Goal: Task Accomplishment & Management: Complete application form

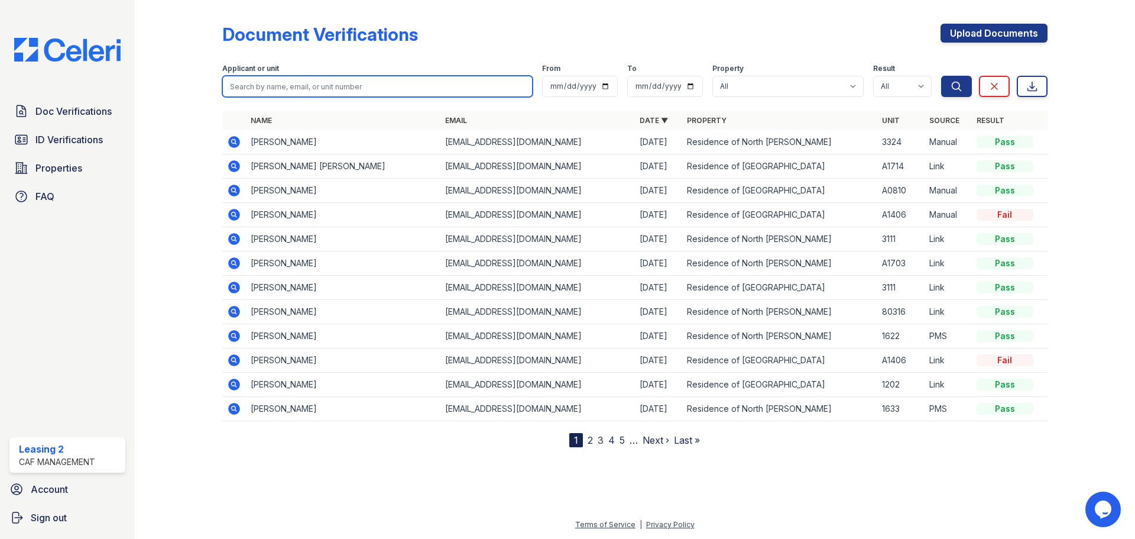
click at [318, 86] on input "search" at bounding box center [377, 86] width 310 height 21
type input "jean"
click at [941, 76] on button "Search" at bounding box center [956, 86] width 31 height 21
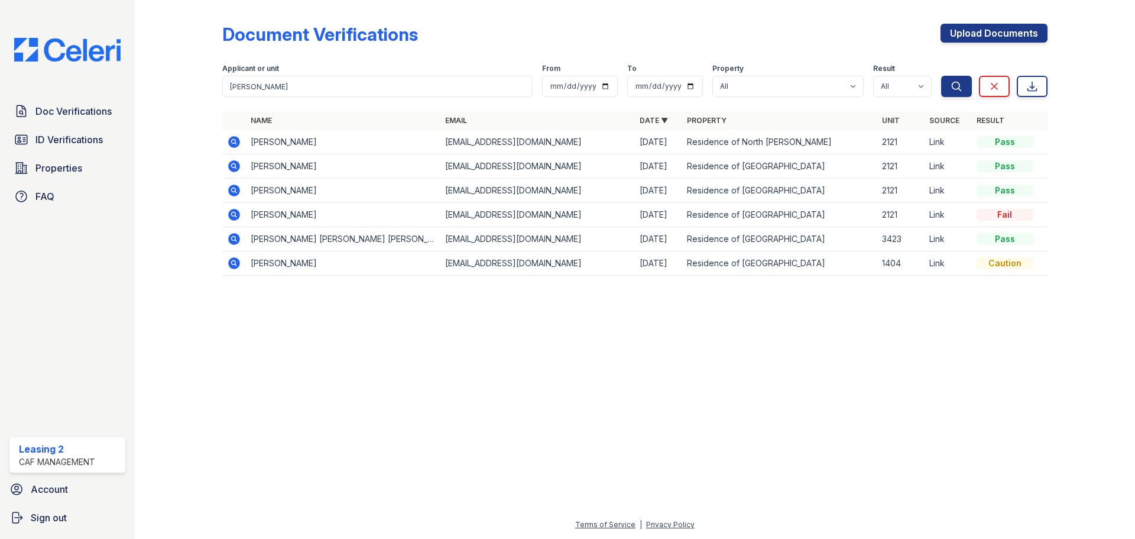
click at [238, 141] on icon at bounding box center [234, 142] width 12 height 12
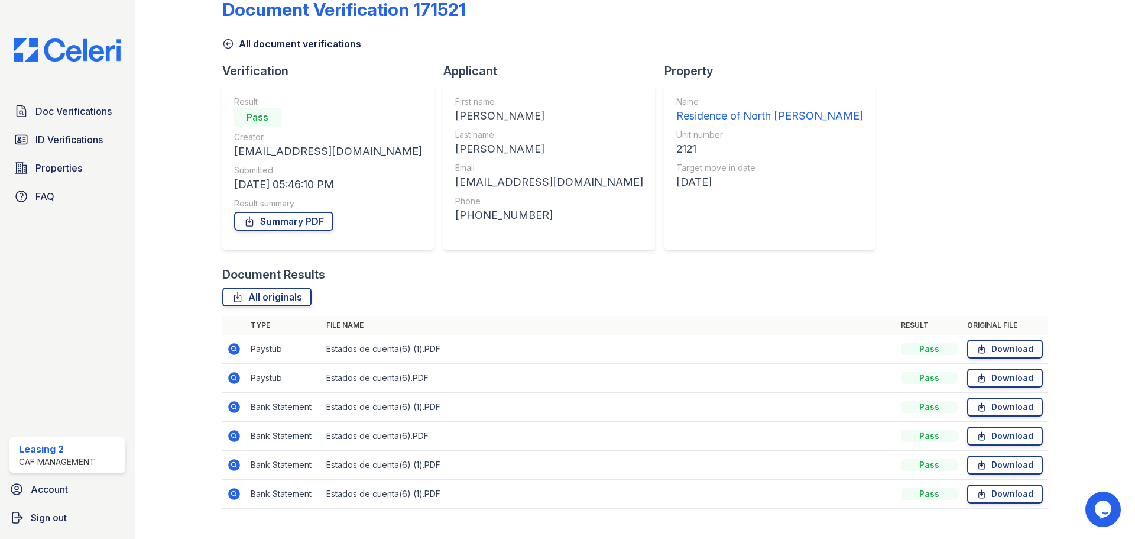
scroll to position [47, 0]
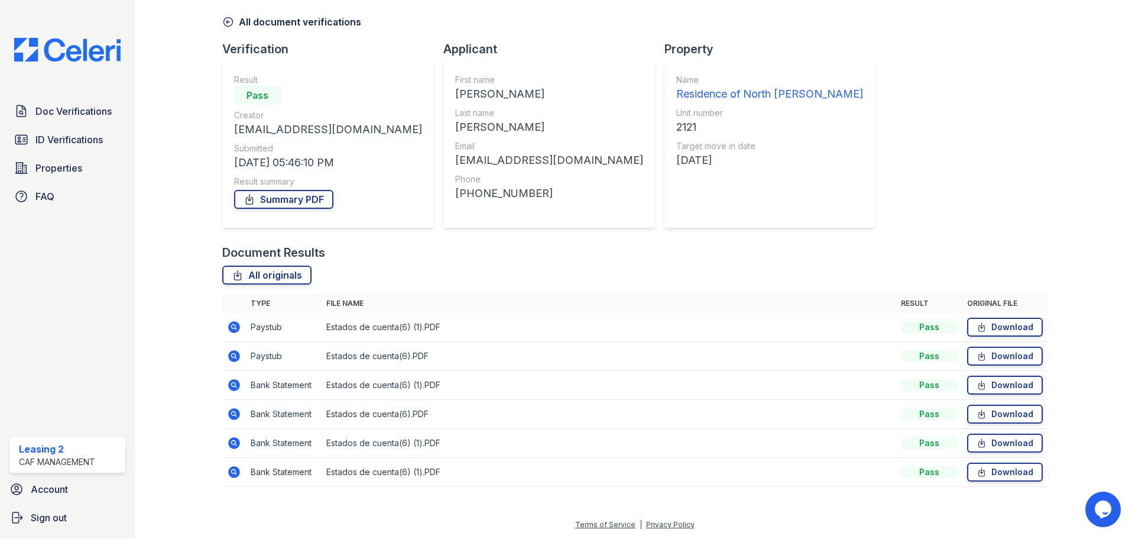
click at [228, 384] on icon at bounding box center [234, 385] width 12 height 12
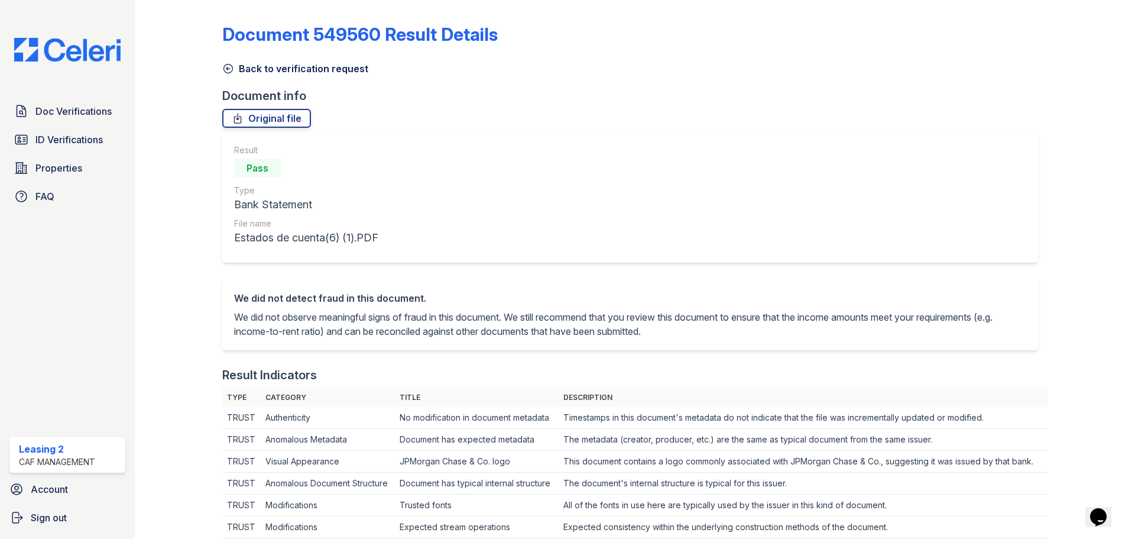
click at [245, 67] on link "Back to verification request" at bounding box center [295, 68] width 146 height 14
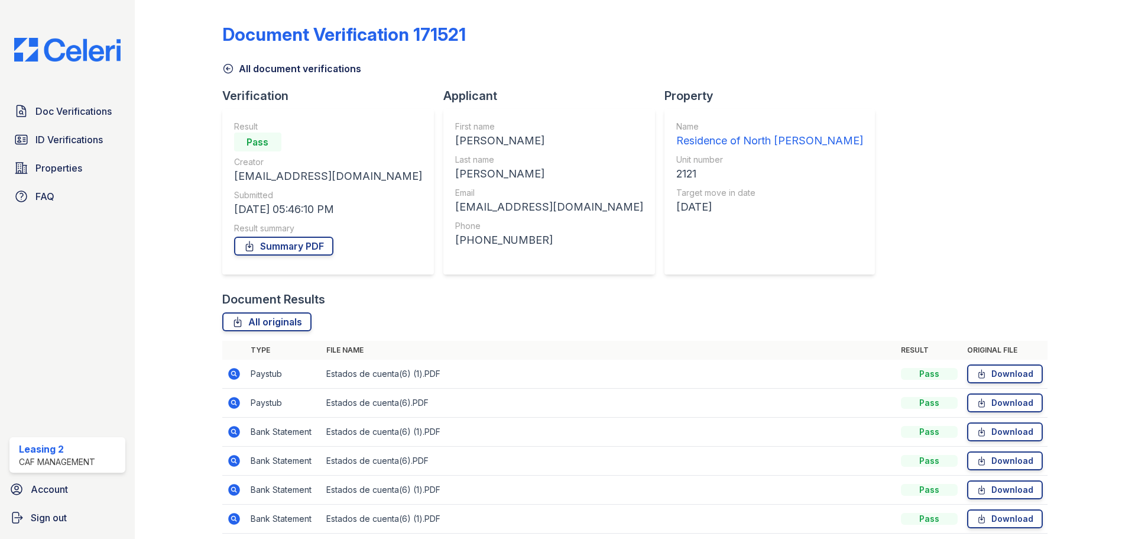
click at [896, 77] on div "Document Verification 171521 All document verifications Verification Result Pas…" at bounding box center [634, 275] width 825 height 540
drag, startPoint x: 858, startPoint y: 119, endPoint x: 846, endPoint y: 39, distance: 80.7
click at [858, 121] on div "Document Verification 171521 All document verifications Verification Result Pas…" at bounding box center [634, 275] width 825 height 540
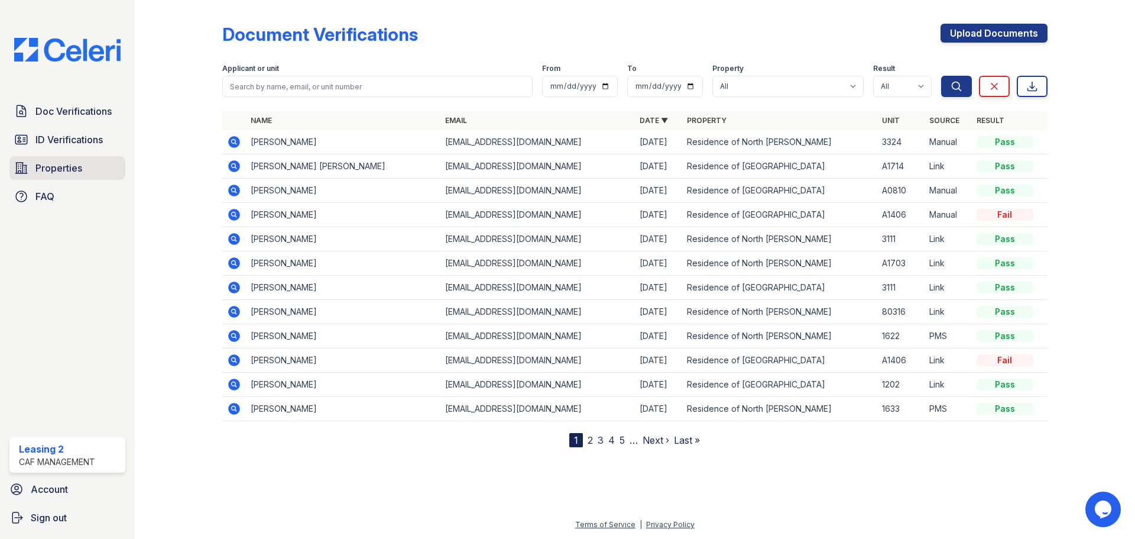
click at [89, 170] on link "Properties" at bounding box center [67, 168] width 116 height 24
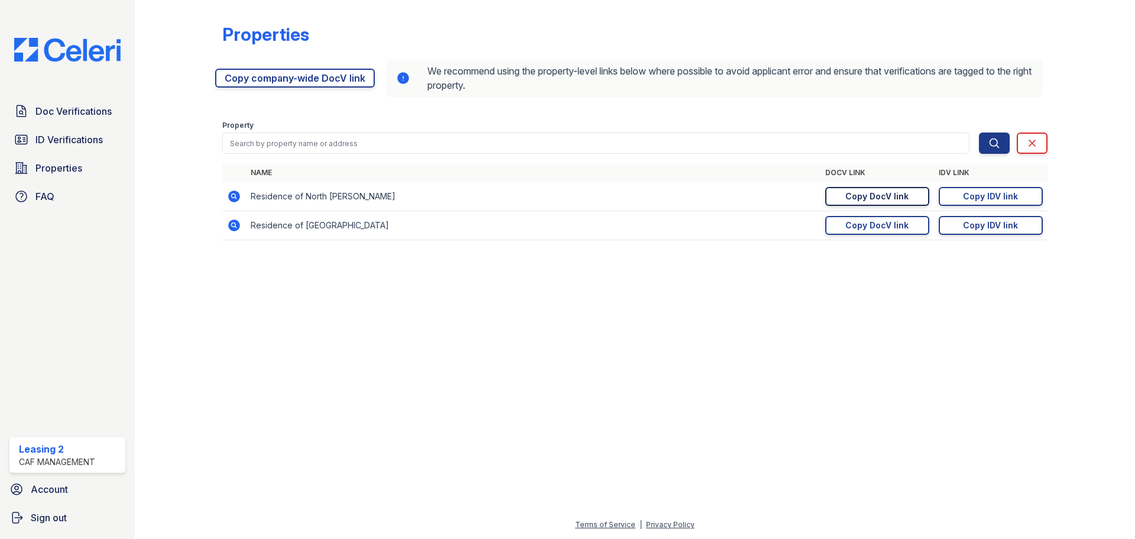
click at [870, 199] on div "Copy DocV link" at bounding box center [876, 196] width 63 height 12
click at [64, 111] on span "Doc Verifications" at bounding box center [73, 111] width 76 height 14
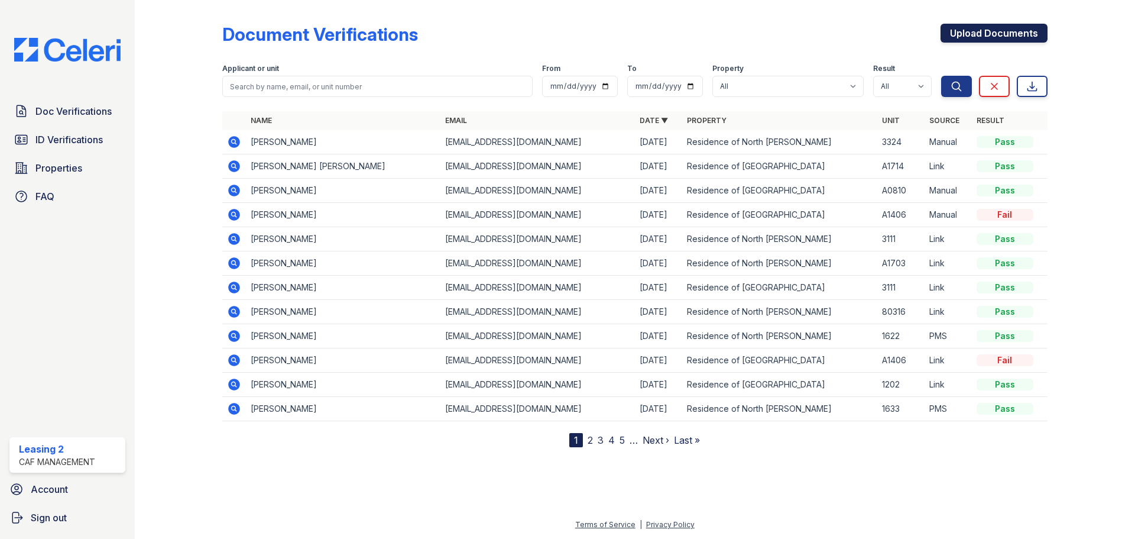
click at [989, 34] on link "Upload Documents" at bounding box center [994, 33] width 107 height 19
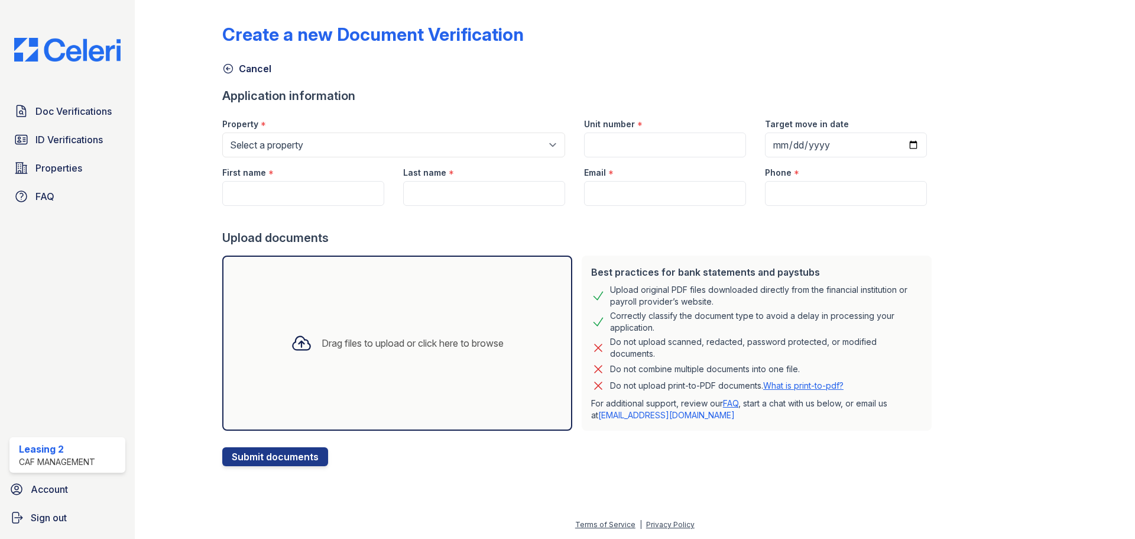
click at [389, 333] on div "Drag files to upload or click here to browse" at bounding box center [397, 343] width 232 height 40
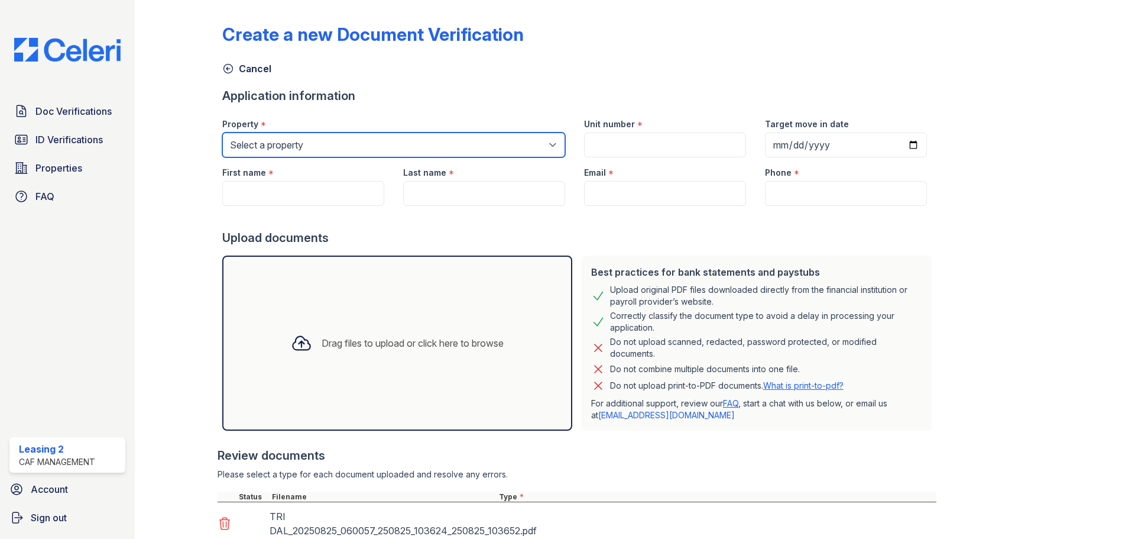
click at [406, 147] on select "Select a property Residence of North Dallas Residence of North Dallas II" at bounding box center [393, 144] width 343 height 25
select select "4593"
click at [222, 132] on select "Select a property Residence of North Dallas Residence of North Dallas II" at bounding box center [393, 144] width 343 height 25
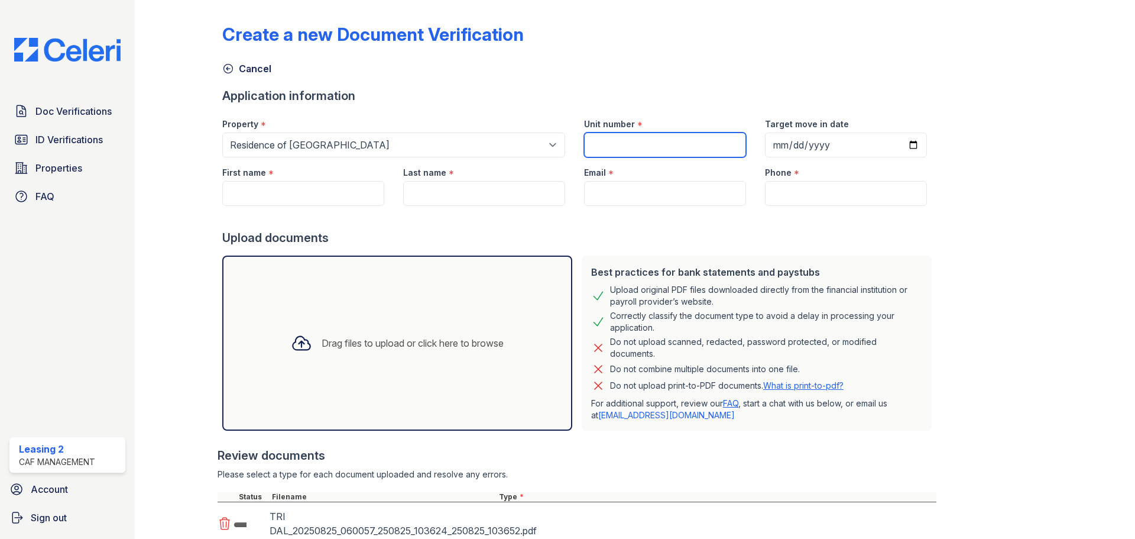
click at [607, 148] on input "Unit number" at bounding box center [665, 144] width 162 height 25
type input "2111"
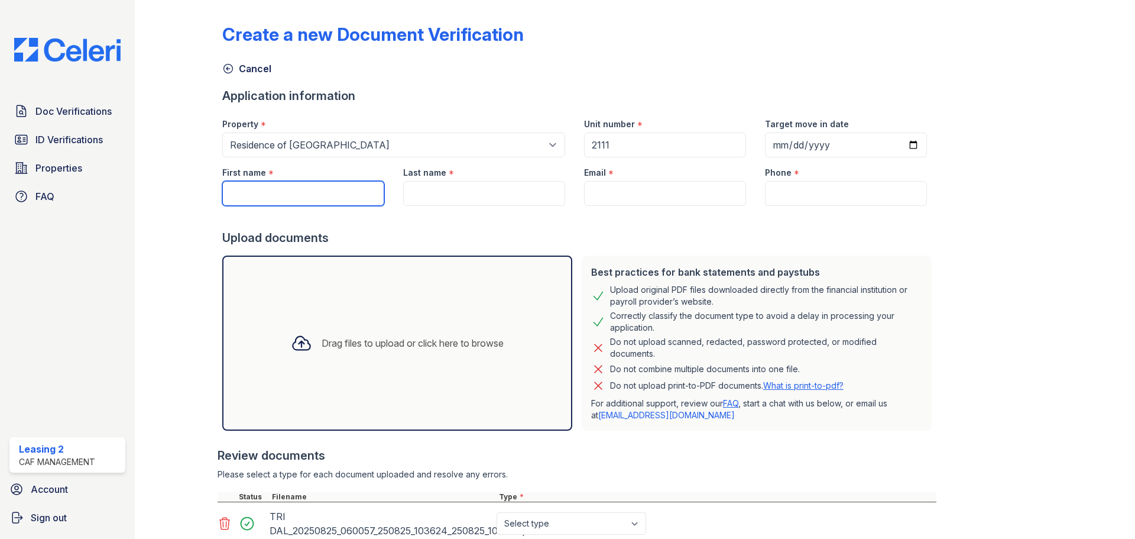
click at [347, 194] on input "First name" at bounding box center [303, 193] width 162 height 25
type input "[PERSON_NAME]"
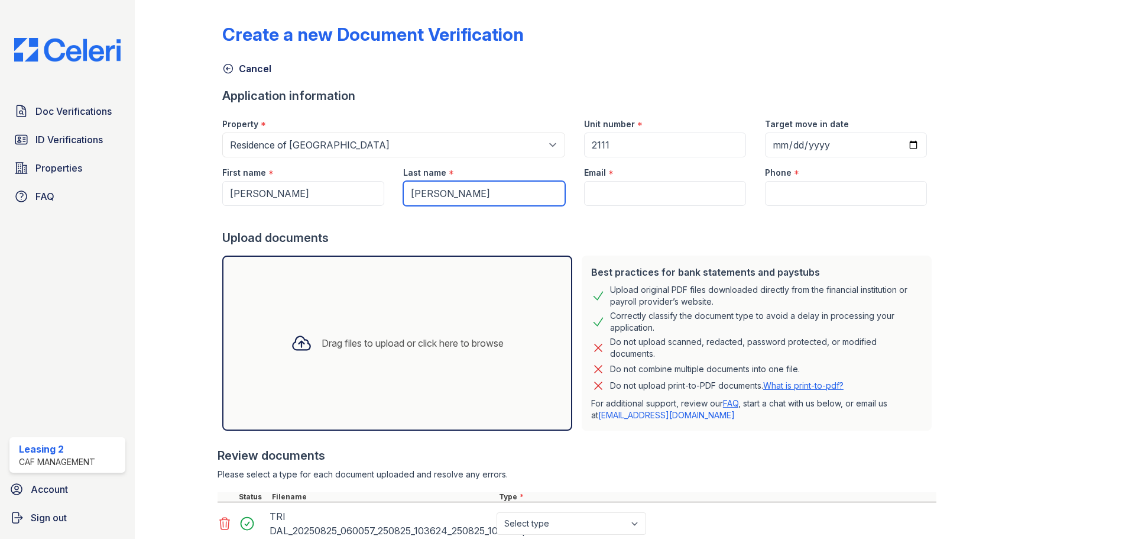
type input "[PERSON_NAME]"
click at [783, 199] on input "Phone" at bounding box center [846, 193] width 162 height 25
paste input "(682) 785-5669"
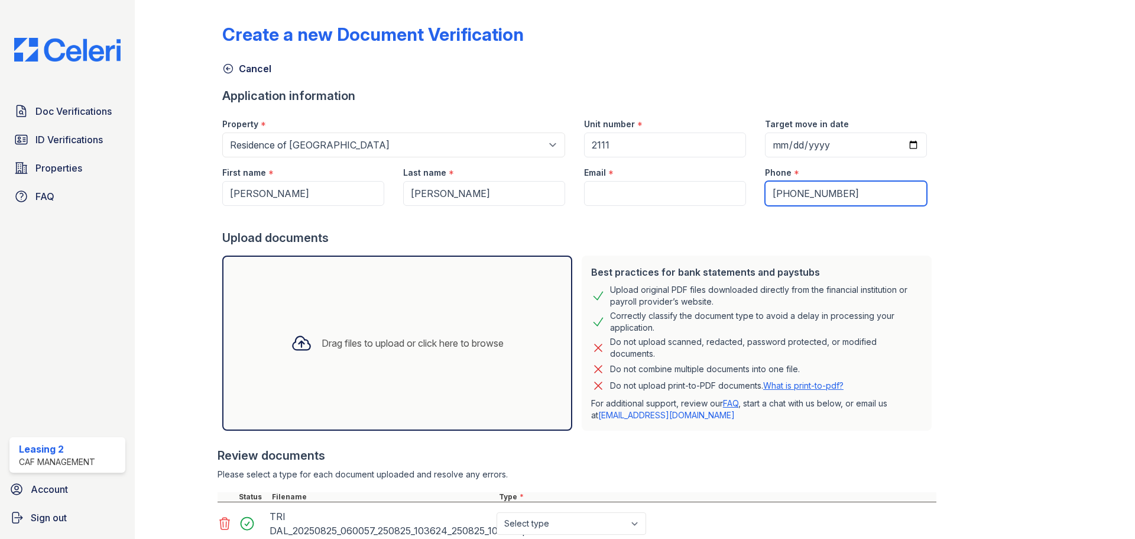
type input "(682) 785-5669"
click at [644, 190] on input "Email" at bounding box center [665, 193] width 162 height 25
paste input "[EMAIL_ADDRESS][DOMAIN_NAME]"
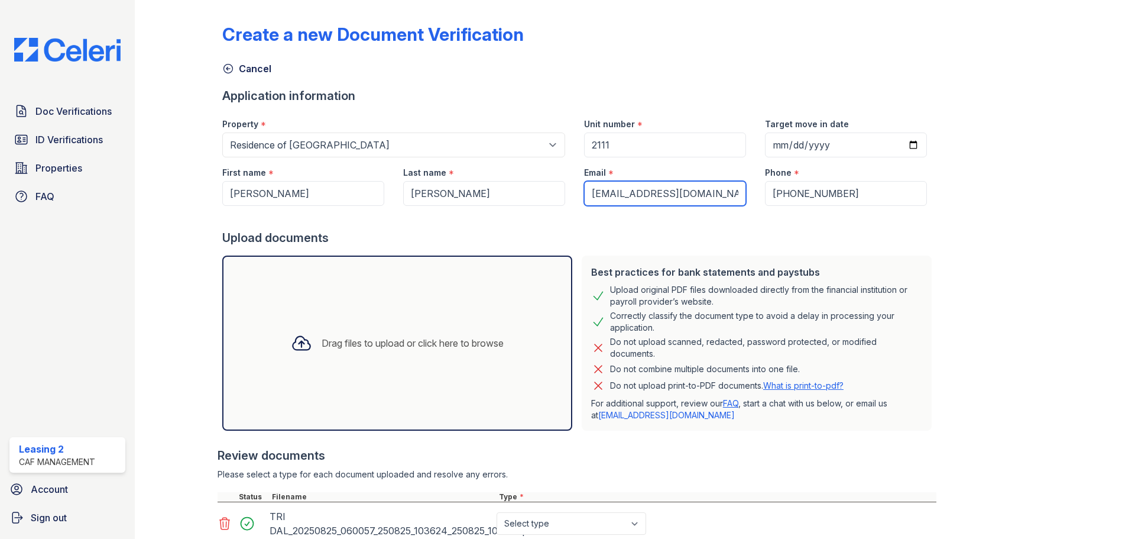
type input "[EMAIL_ADDRESS][DOMAIN_NAME]"
click at [1011, 249] on div "Create a new Document Verification Cancel Application information Property * Se…" at bounding box center [634, 296] width 825 height 583
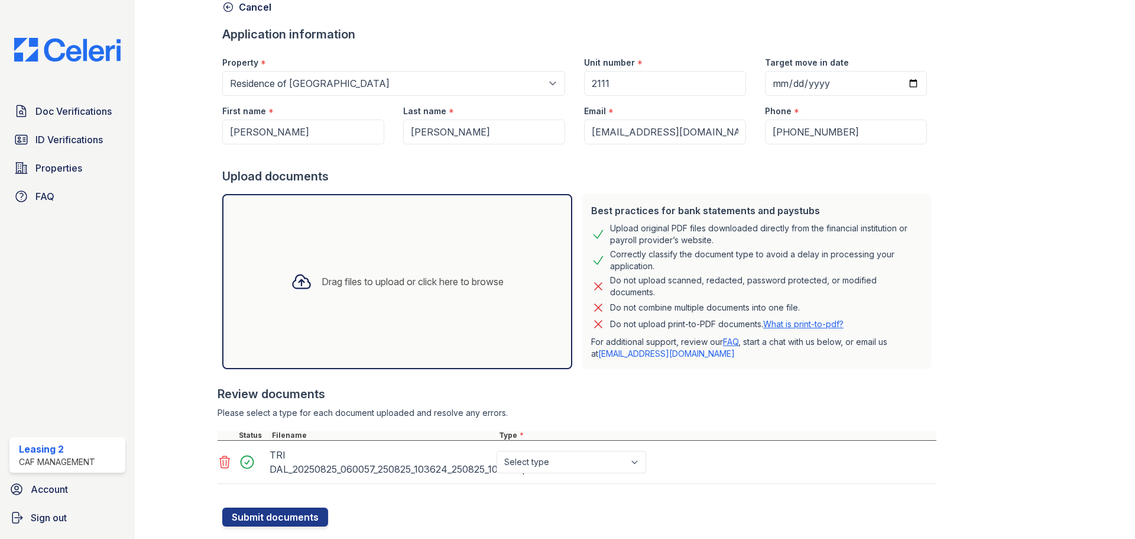
scroll to position [89, 0]
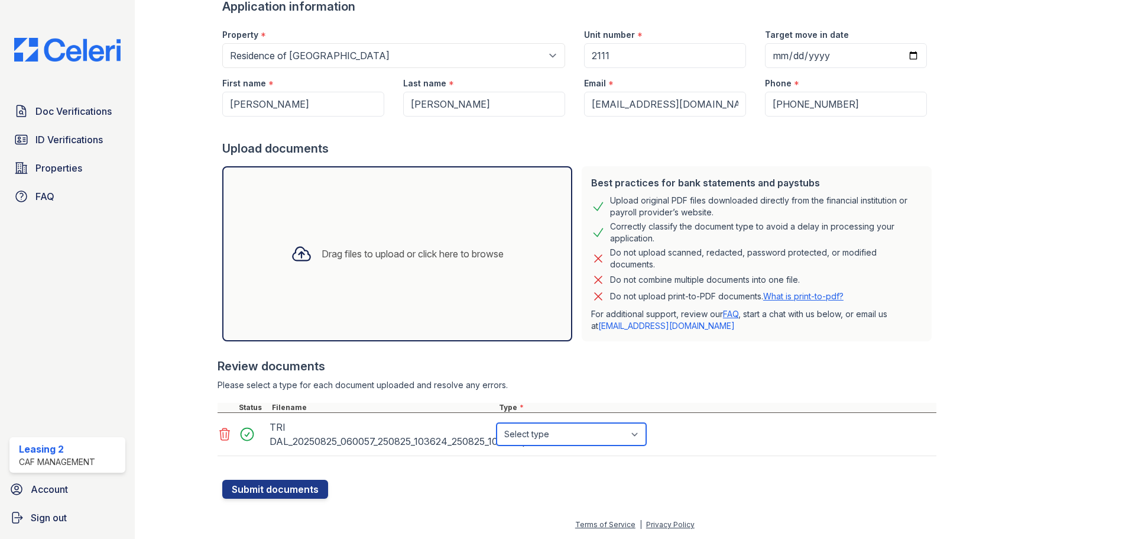
click at [639, 435] on select "Select type Paystub Bank Statement Offer Letter Tax Documents Benefit Award Let…" at bounding box center [572, 434] width 150 height 22
select select "paystub"
click at [497, 423] on select "Select type Paystub Bank Statement Offer Letter Tax Documents Benefit Award Let…" at bounding box center [572, 434] width 150 height 22
click at [780, 393] on div at bounding box center [577, 397] width 719 height 12
click at [312, 491] on button "Submit documents" at bounding box center [275, 488] width 106 height 19
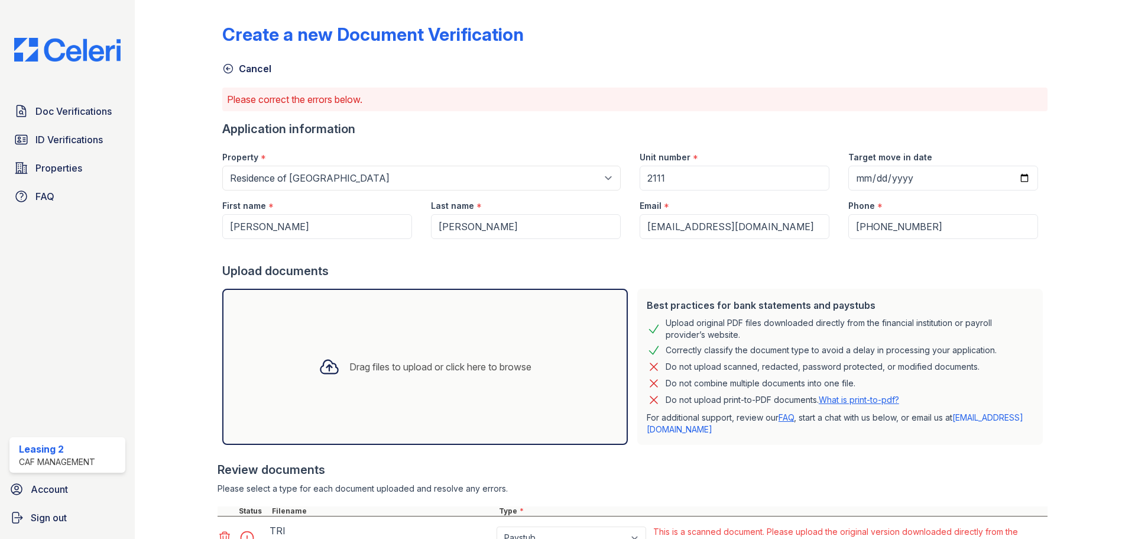
scroll to position [103, 0]
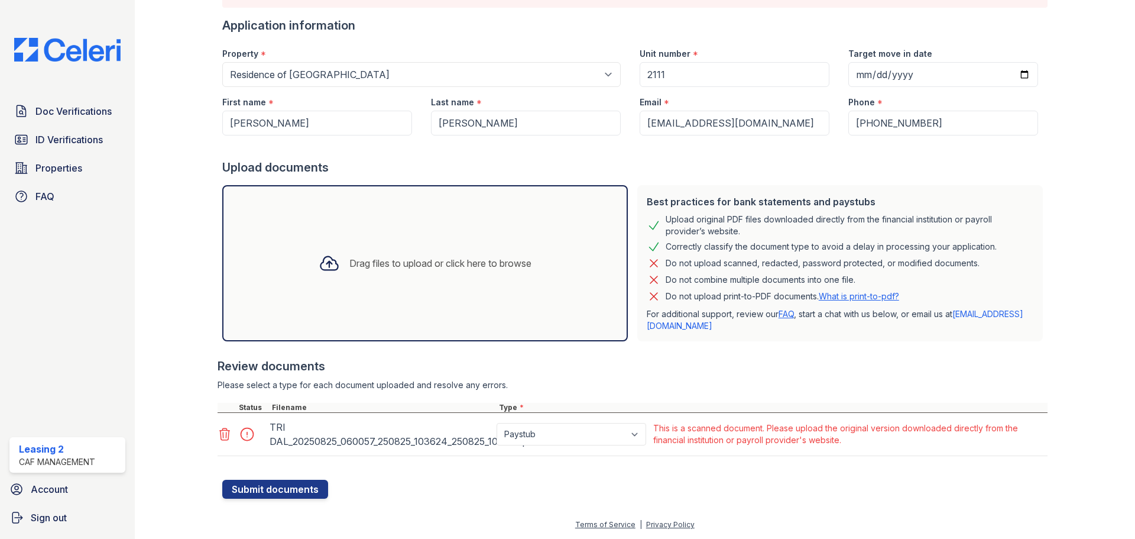
click at [610, 246] on div "Drag files to upload or click here to browse" at bounding box center [425, 263] width 406 height 156
click at [647, 160] on div "Upload documents" at bounding box center [634, 167] width 825 height 17
click at [1051, 96] on div at bounding box center [1082, 199] width 69 height 597
click at [1002, 121] on input "[PHONE_NUMBER]" at bounding box center [943, 123] width 190 height 25
click at [939, 78] on input "Target move in date" at bounding box center [943, 74] width 190 height 25
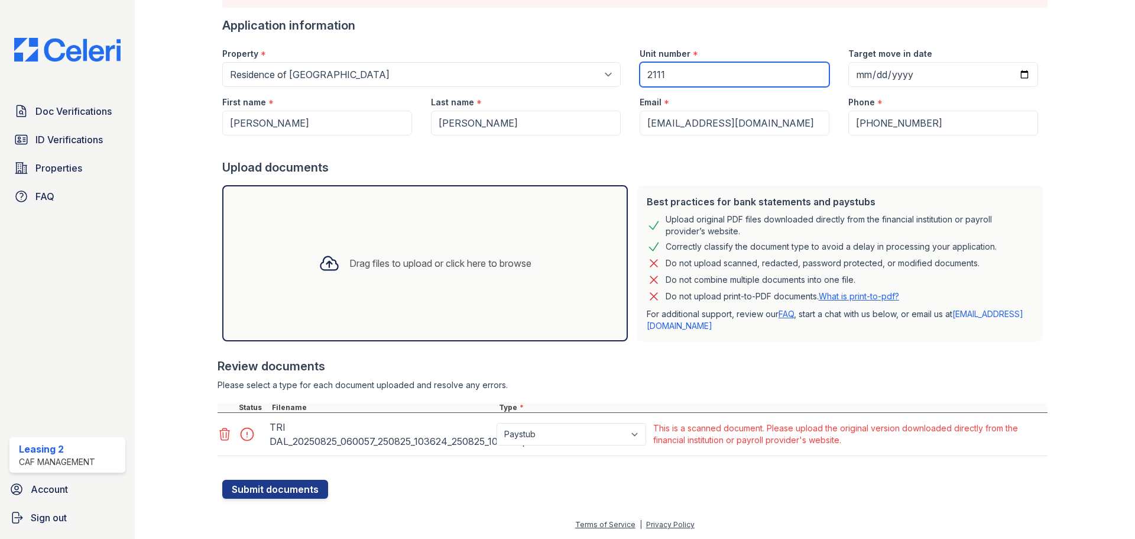
click at [776, 70] on input "2111" at bounding box center [735, 74] width 190 height 25
click at [824, 102] on div "Email * jeancarlosroque92@gmail.com" at bounding box center [734, 111] width 209 height 48
click at [314, 479] on button "Submit documents" at bounding box center [275, 488] width 106 height 19
click at [560, 378] on div "Review documents Please select a type for each document uploaded and resolve an…" at bounding box center [633, 407] width 830 height 122
click at [573, 354] on div at bounding box center [633, 352] width 830 height 12
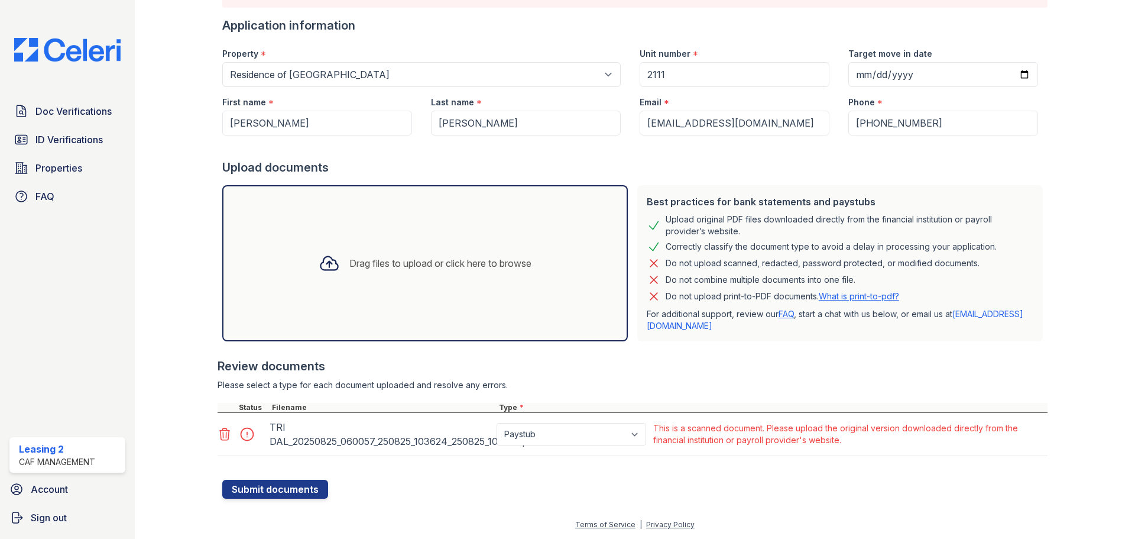
click at [220, 431] on icon at bounding box center [225, 434] width 10 height 12
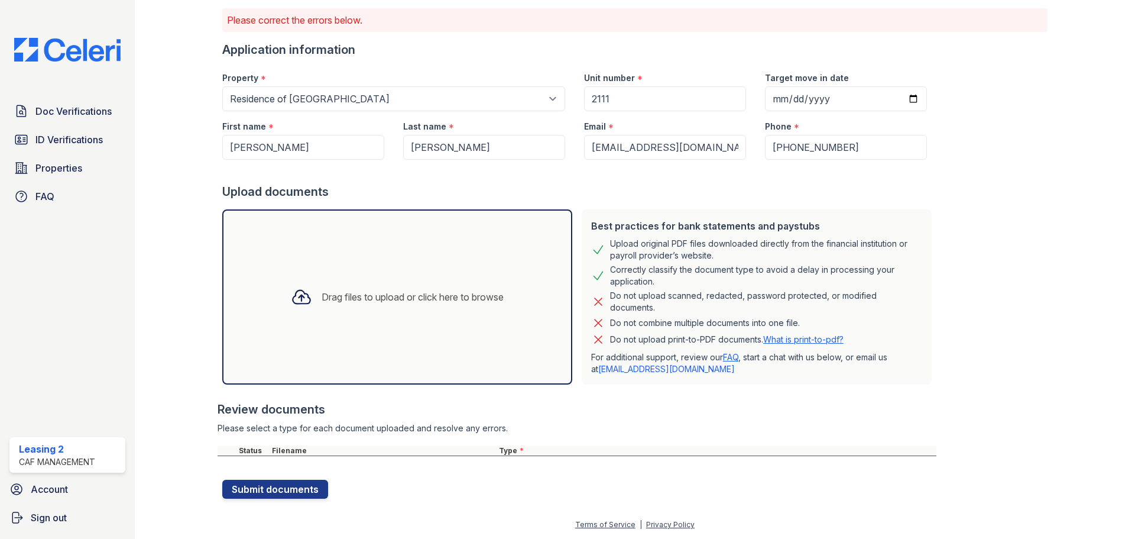
scroll to position [79, 0]
click at [384, 338] on div "Drag files to upload or click here to browse" at bounding box center [397, 296] width 350 height 175
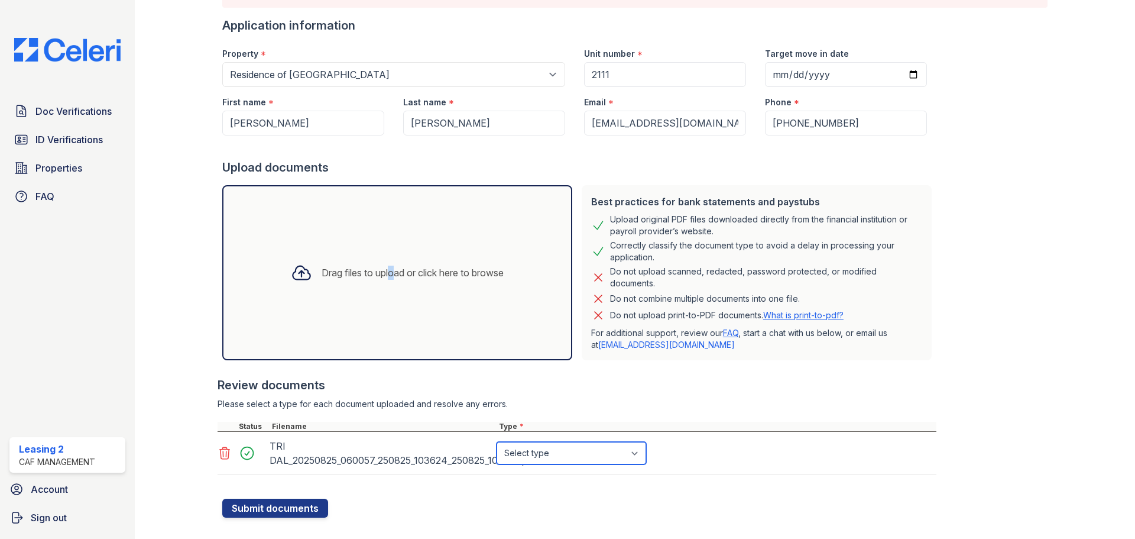
click at [618, 450] on select "Select type Paystub Bank Statement Offer Letter Tax Documents Benefit Award Let…" at bounding box center [572, 453] width 150 height 22
select select "paystub"
click at [497, 442] on select "Select type Paystub Bank Statement Offer Letter Tax Documents Benefit Award Let…" at bounding box center [572, 453] width 150 height 22
click at [309, 511] on button "Submit documents" at bounding box center [275, 507] width 106 height 19
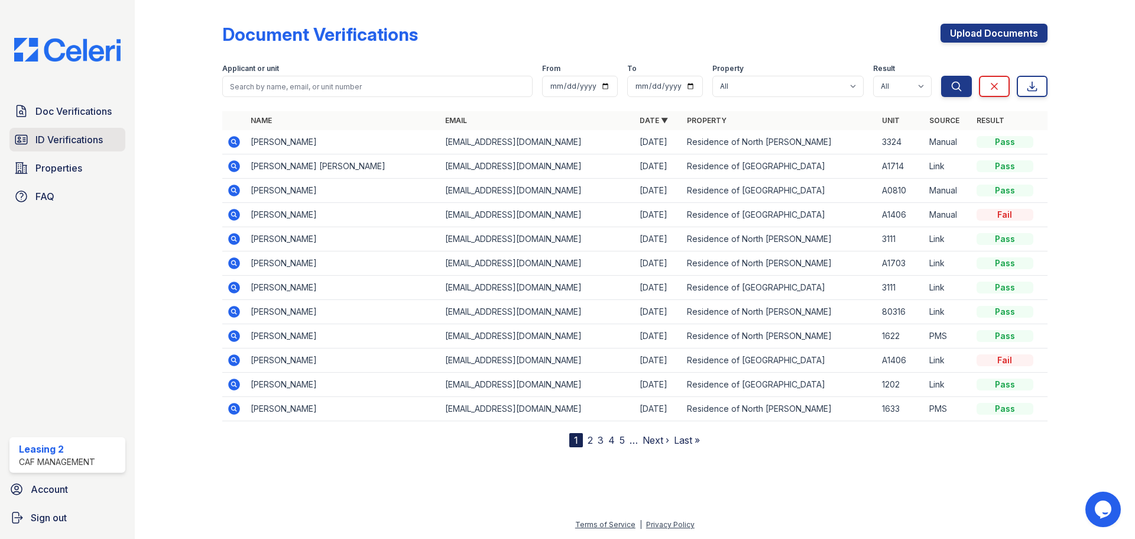
click at [82, 134] on span "ID Verifications" at bounding box center [68, 139] width 67 height 14
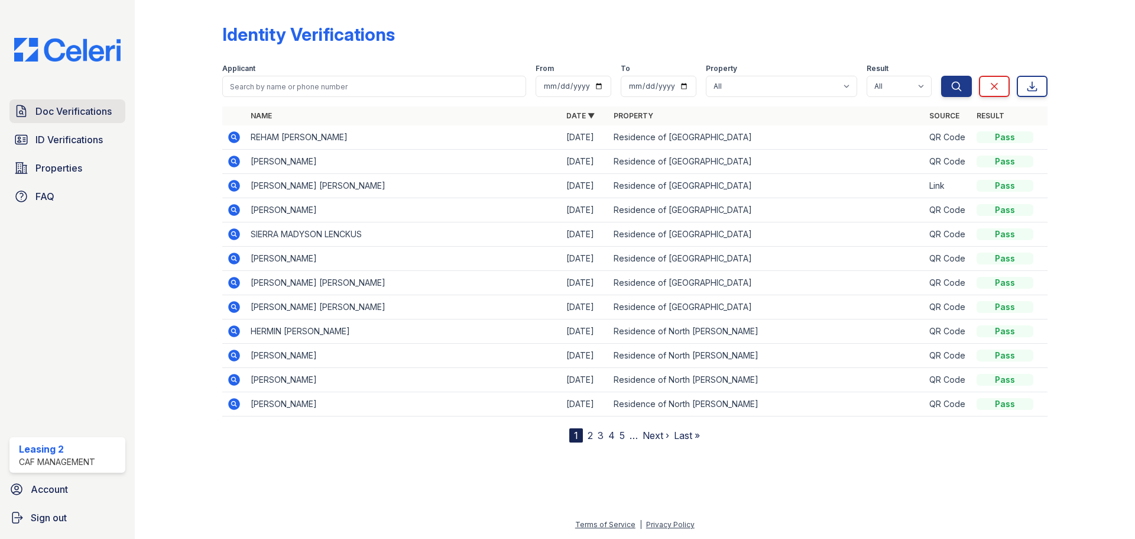
click at [81, 115] on span "Doc Verifications" at bounding box center [73, 111] width 76 height 14
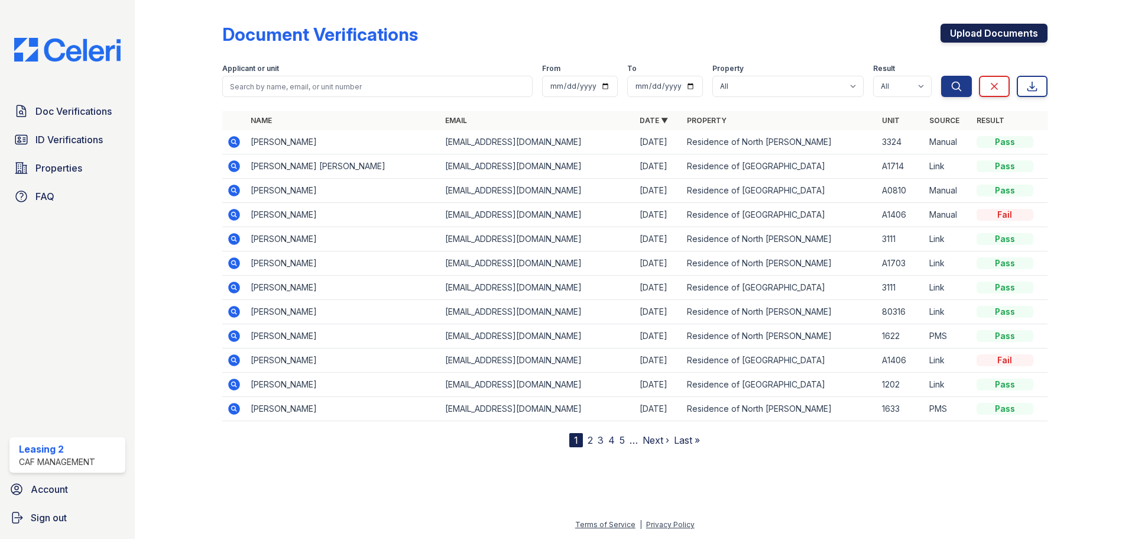
click at [1017, 34] on link "Upload Documents" at bounding box center [994, 33] width 107 height 19
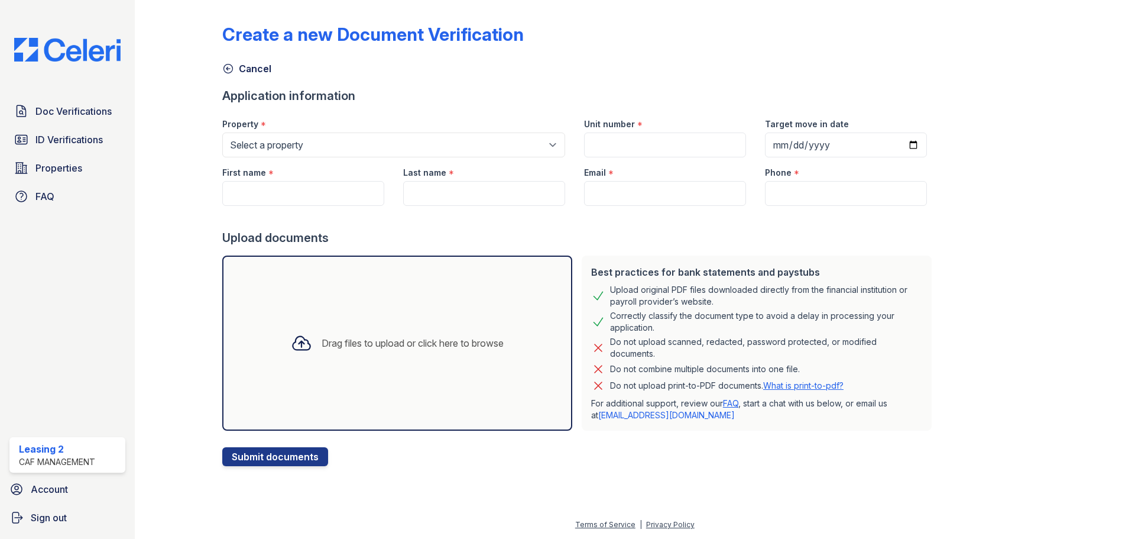
click at [404, 344] on div "Drag files to upload or click here to browse" at bounding box center [413, 343] width 182 height 14
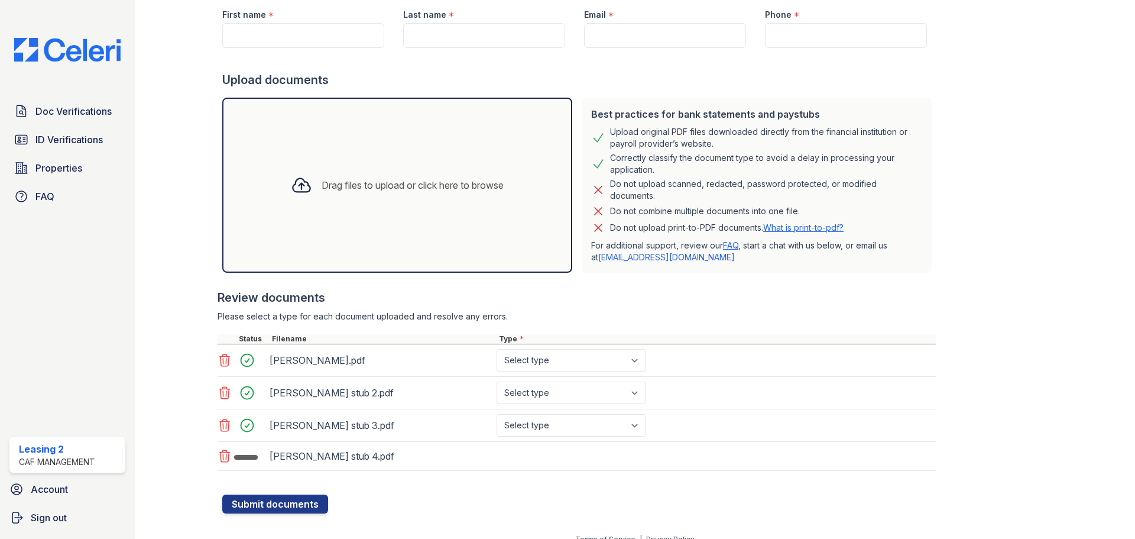
scroll to position [166, 0]
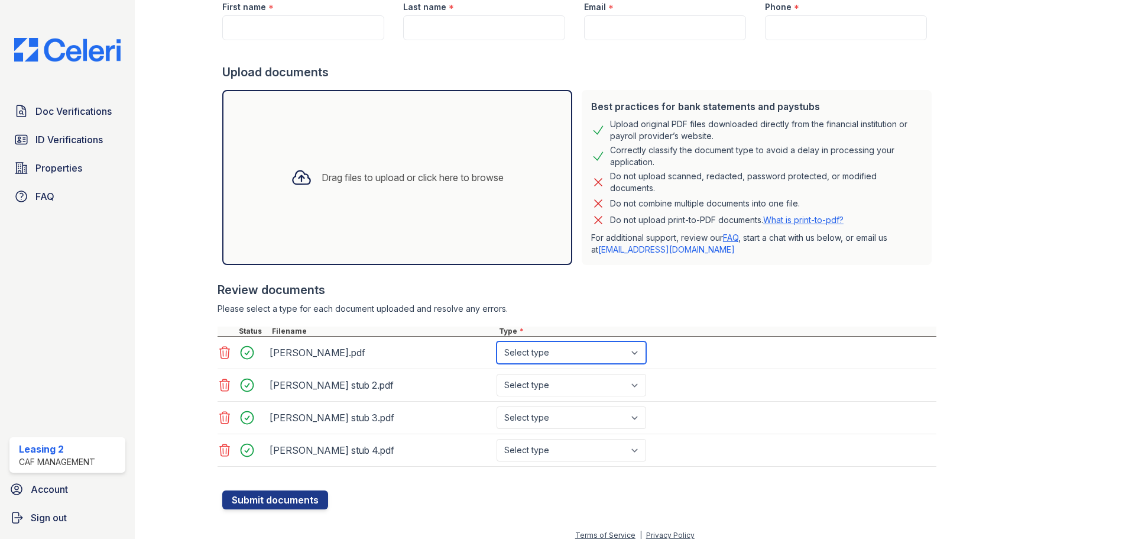
click at [535, 355] on select "Select type Paystub Bank Statement Offer Letter Tax Documents Benefit Award Let…" at bounding box center [572, 352] width 150 height 22
select select "paystub"
click at [497, 341] on select "Select type Paystub Bank Statement Offer Letter Tax Documents Benefit Award Let…" at bounding box center [572, 352] width 150 height 22
click at [536, 383] on select "Select type Paystub Bank Statement Offer Letter Tax Documents Benefit Award Let…" at bounding box center [572, 385] width 150 height 22
select select "paystub"
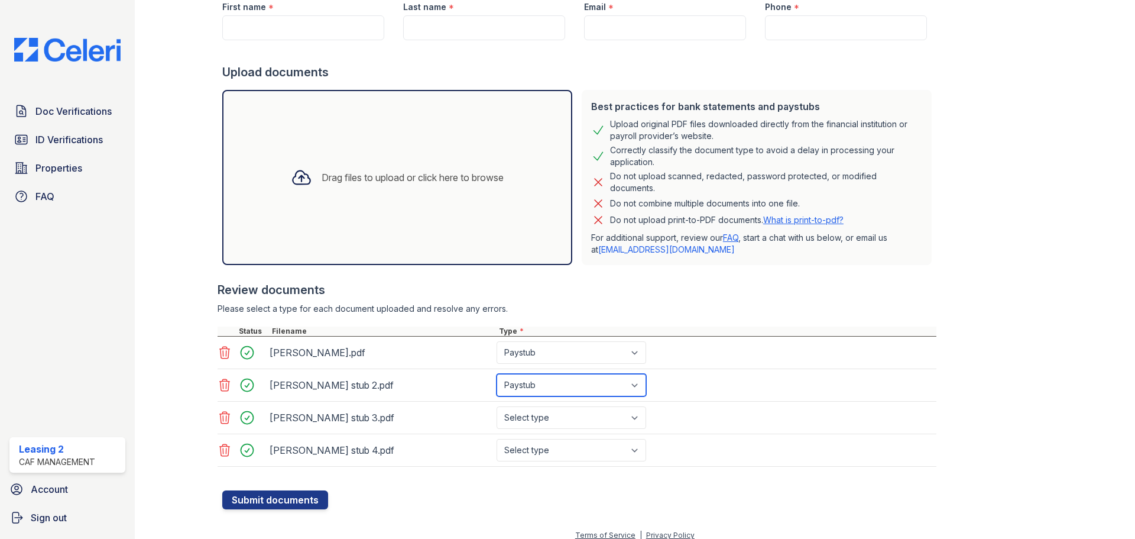
click at [497, 374] on select "Select type Paystub Bank Statement Offer Letter Tax Documents Benefit Award Let…" at bounding box center [572, 385] width 150 height 22
click at [538, 406] on div "[PERSON_NAME] stub 3.pdf Select type Paystub Bank Statement Offer Letter Tax Do…" at bounding box center [577, 417] width 719 height 33
click at [536, 417] on select "Select type Paystub Bank Statement Offer Letter Tax Documents Benefit Award Let…" at bounding box center [572, 417] width 150 height 22
select select "paystub"
click at [497, 406] on select "Select type Paystub Bank Statement Offer Letter Tax Documents Benefit Award Let…" at bounding box center [572, 417] width 150 height 22
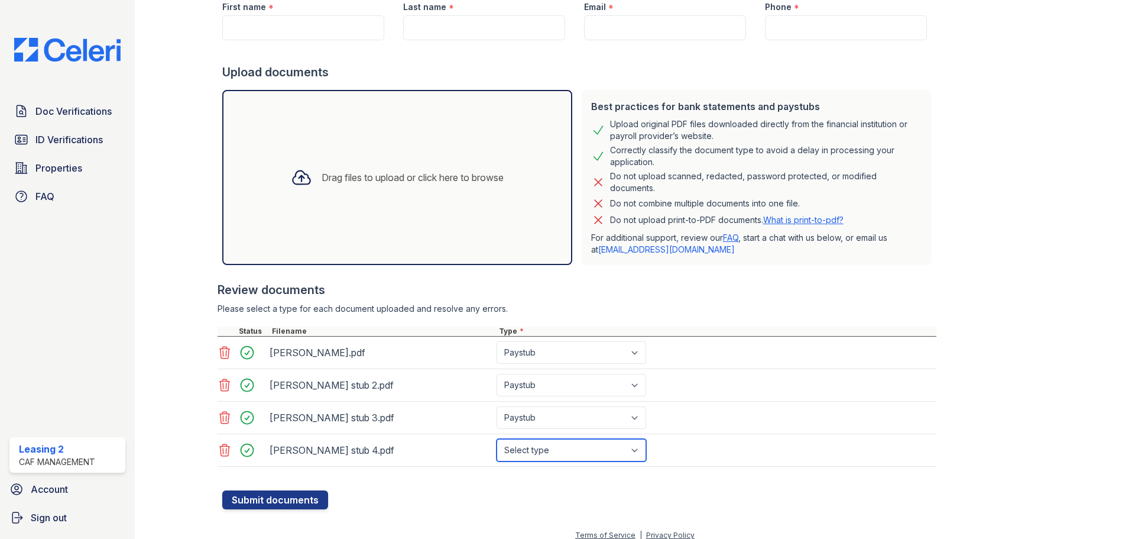
click at [546, 445] on select "Select type Paystub Bank Statement Offer Letter Tax Documents Benefit Award Let…" at bounding box center [572, 450] width 150 height 22
select select "paystub"
click at [497, 439] on select "Select type Paystub Bank Statement Offer Letter Tax Documents Benefit Award Let…" at bounding box center [572, 450] width 150 height 22
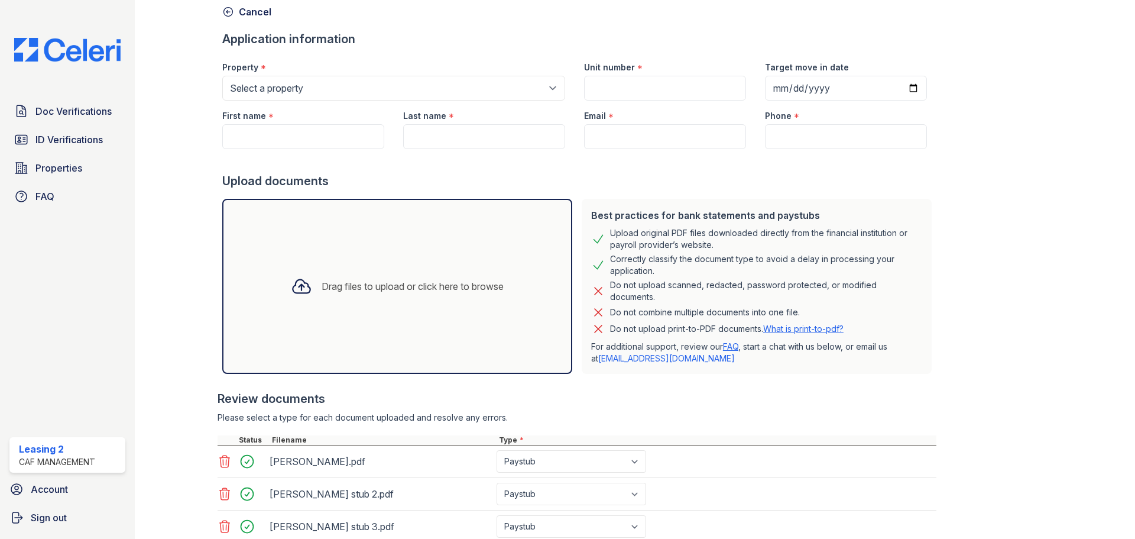
scroll to position [0, 0]
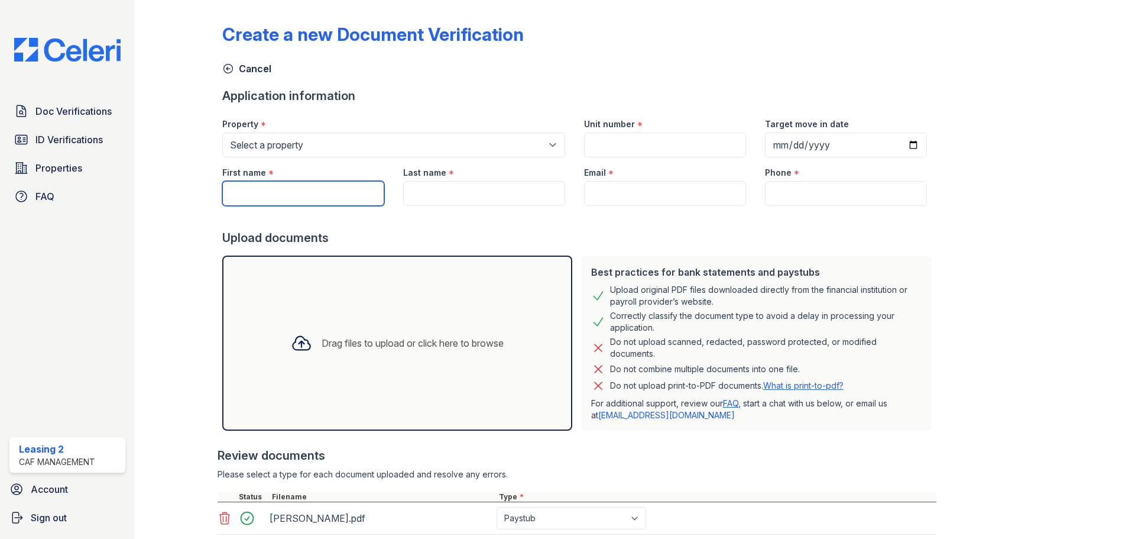
click at [264, 189] on input "First name" at bounding box center [303, 193] width 162 height 25
type input "[PERSON_NAME]"
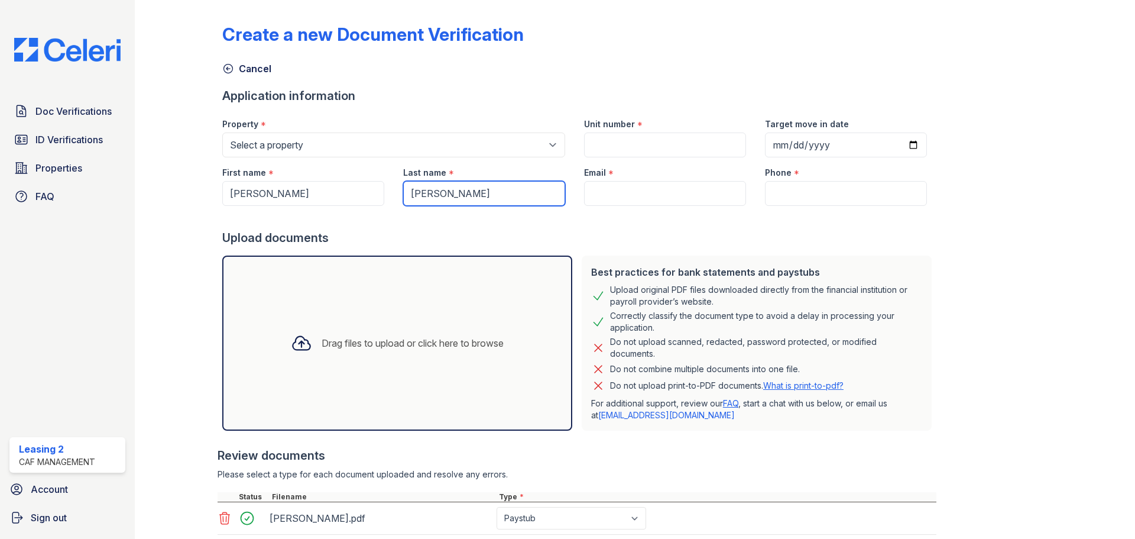
type input "[PERSON_NAME]"
click at [667, 146] on input "Unit number" at bounding box center [665, 144] width 162 height 25
type input "2111"
click at [707, 192] on input "Email" at bounding box center [665, 193] width 162 height 25
paste input "[EMAIL_ADDRESS][DOMAIN_NAME]"
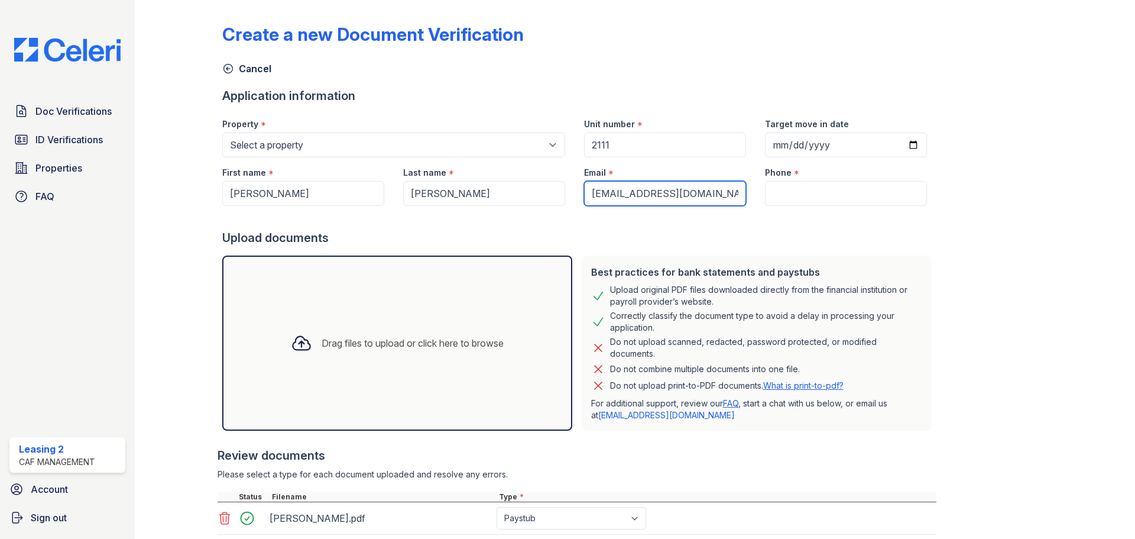
type input "[EMAIL_ADDRESS][DOMAIN_NAME]"
click at [853, 201] on input "Phone" at bounding box center [846, 193] width 162 height 25
paste input "(682) 785-5669"
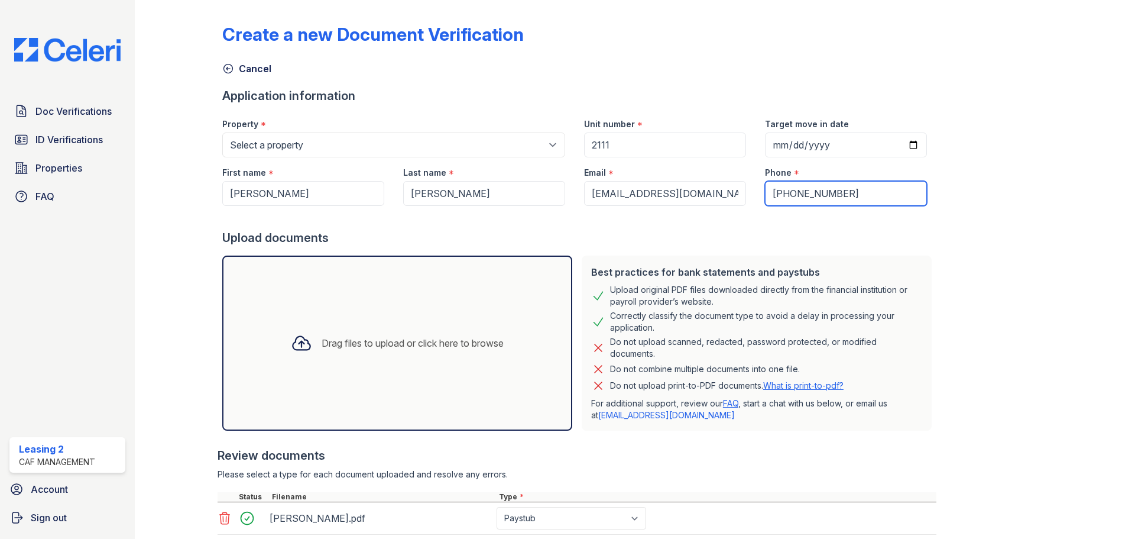
type input "(682) 785-5669"
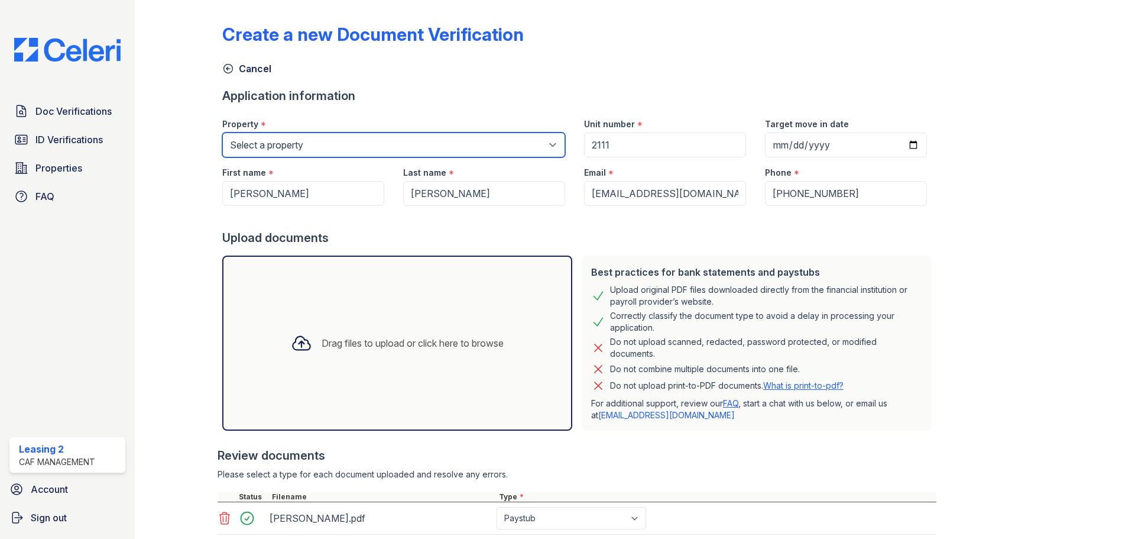
click at [289, 142] on select "Select a property Residence of North Dallas Residence of North Dallas II" at bounding box center [393, 144] width 343 height 25
select select "4593"
click at [222, 132] on select "Select a property Residence of North Dallas Residence of North Dallas II" at bounding box center [393, 144] width 343 height 25
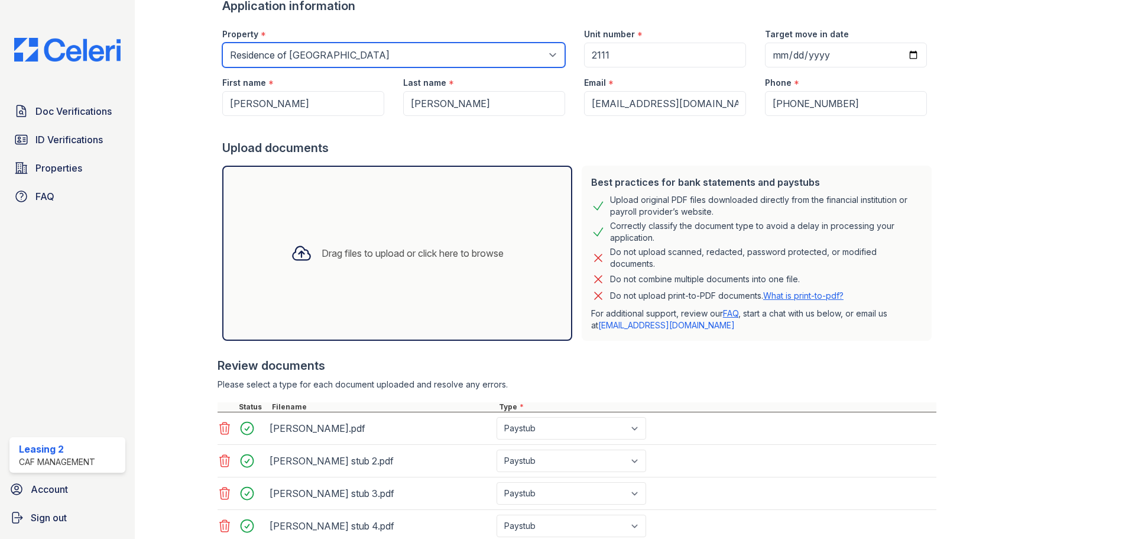
scroll to position [176, 0]
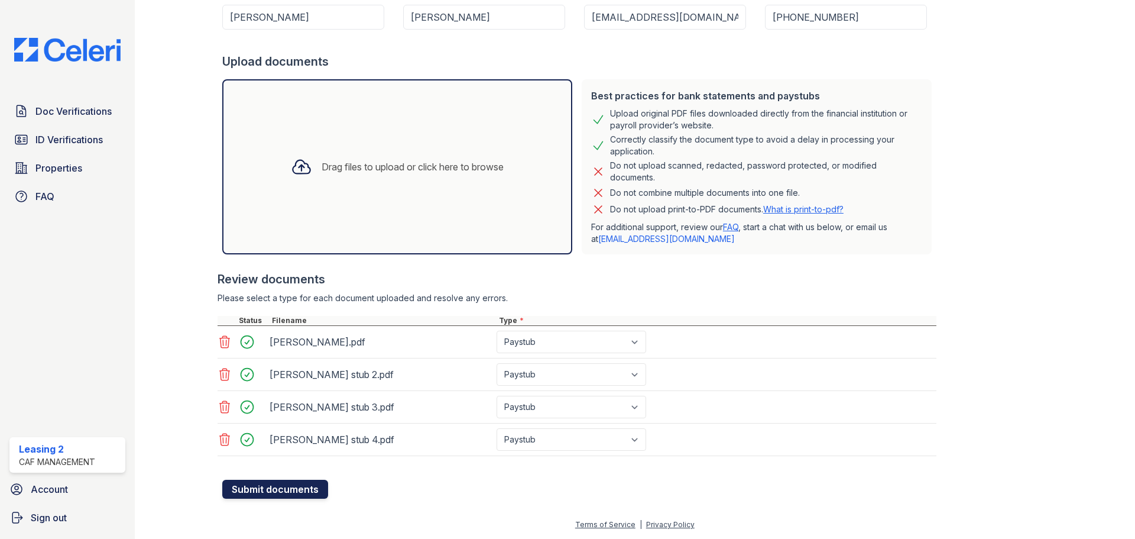
click at [284, 492] on button "Submit documents" at bounding box center [275, 488] width 106 height 19
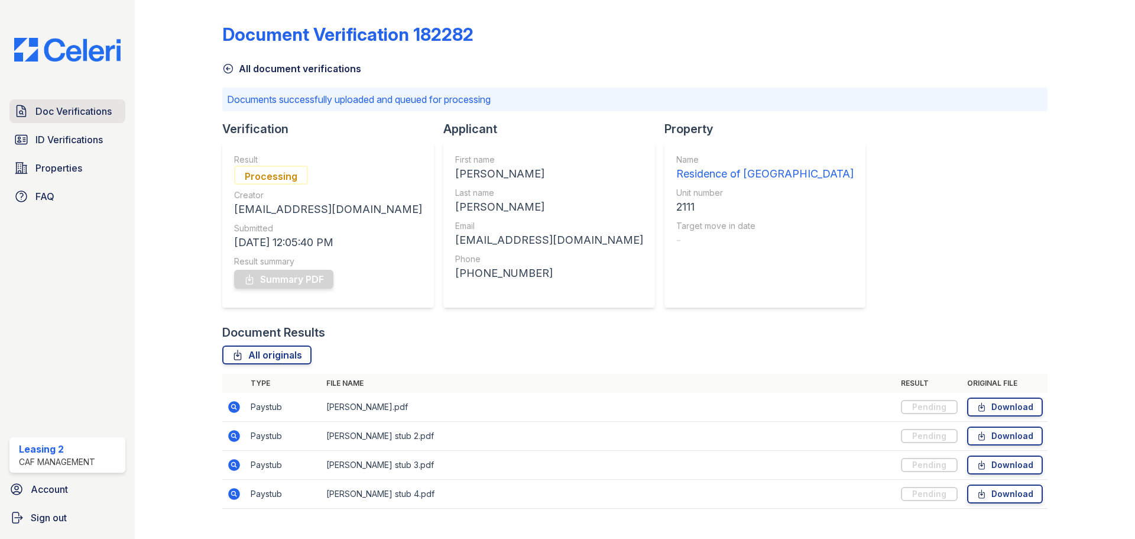
click at [102, 113] on span "Doc Verifications" at bounding box center [73, 111] width 76 height 14
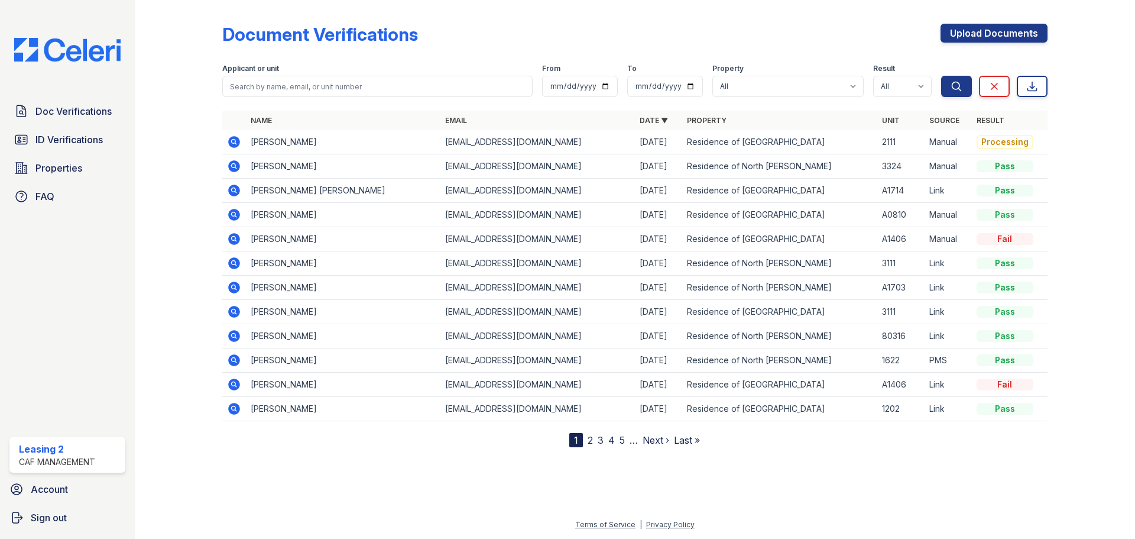
click at [233, 140] on icon at bounding box center [233, 141] width 3 height 3
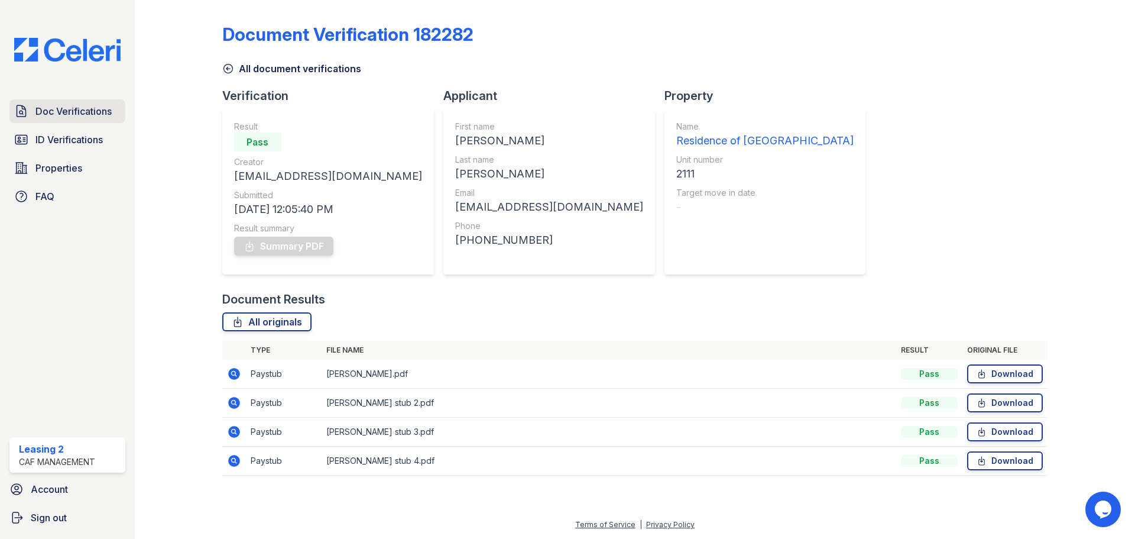
click at [50, 109] on span "Doc Verifications" at bounding box center [73, 111] width 76 height 14
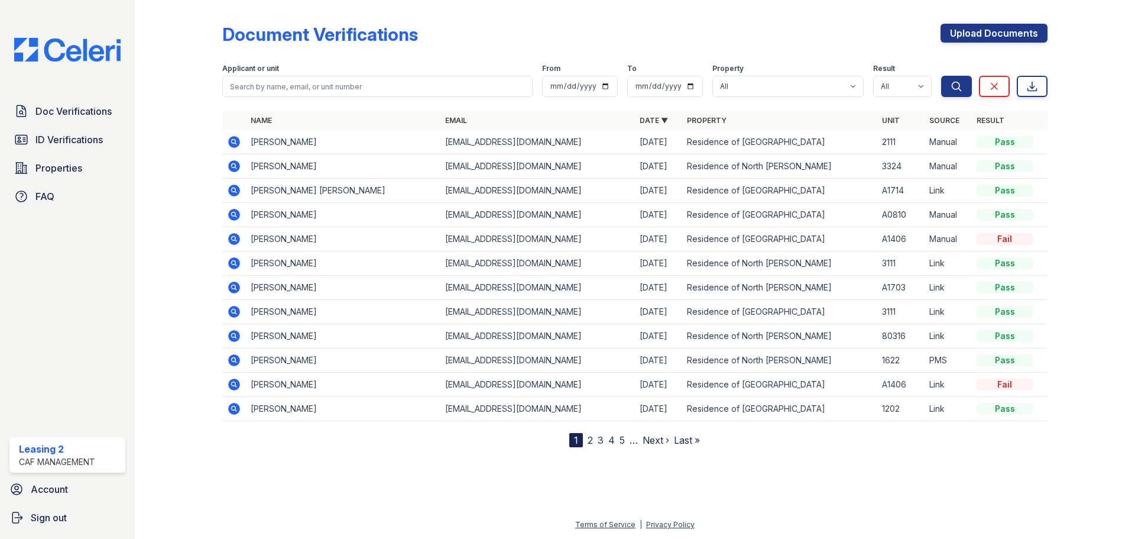
click at [230, 142] on icon at bounding box center [234, 142] width 12 height 12
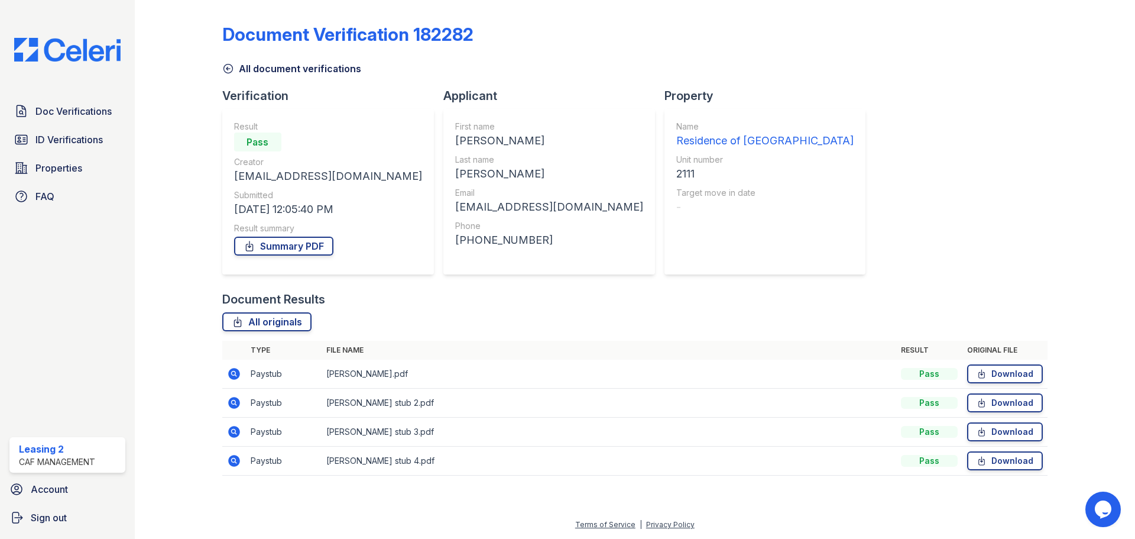
click at [762, 11] on div "Document Verification 182282 All document verifications Verification Result Pas…" at bounding box center [634, 246] width 825 height 482
